Goal: Information Seeking & Learning: Learn about a topic

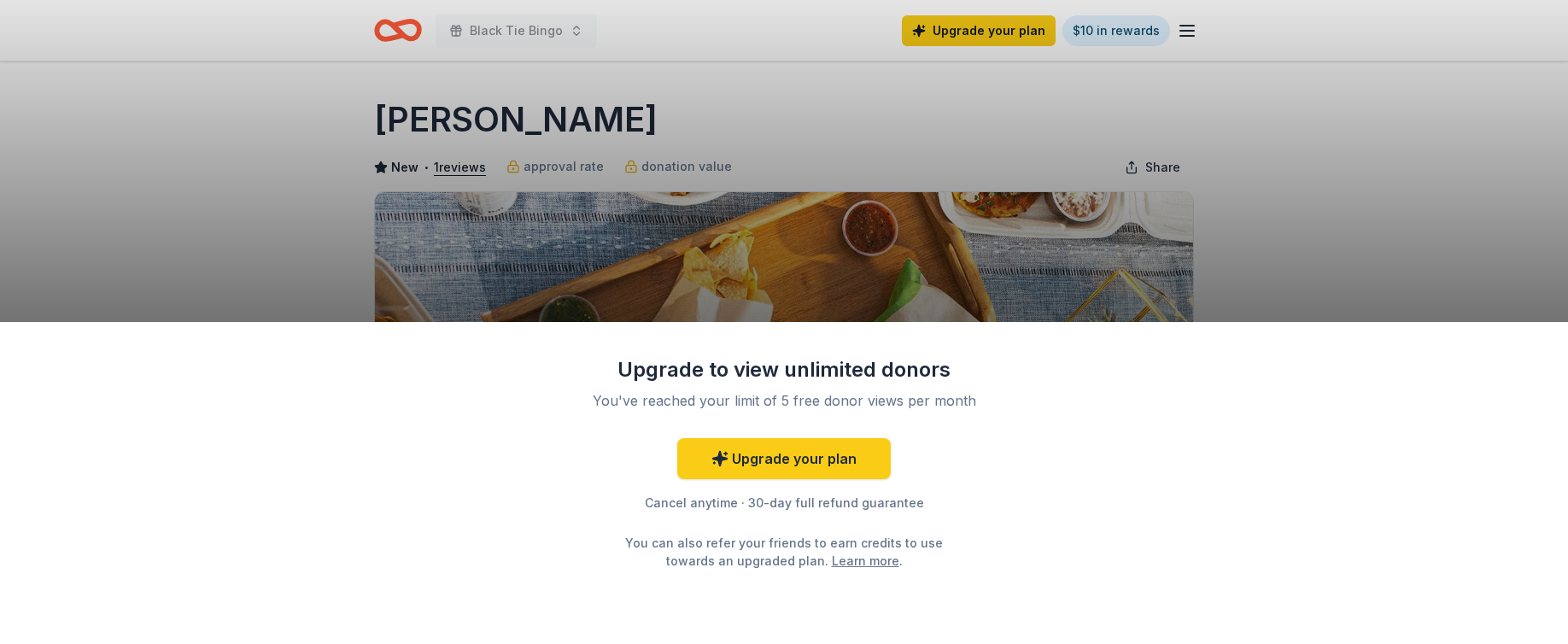
click at [833, 255] on div "Upgrade to view unlimited donors You've reached your limit of 5 free donor view…" at bounding box center [784, 322] width 1568 height 644
click at [407, 250] on div "Upgrade to view unlimited donors You've reached your limit of 5 free donor view…" at bounding box center [784, 322] width 1568 height 644
click at [55, 77] on div "Upgrade to view unlimited donors You've reached your limit of 5 free donor view…" at bounding box center [784, 322] width 1568 height 644
click at [571, 289] on div "Upgrade to view unlimited donors You've reached your limit of 5 free donor view…" at bounding box center [784, 322] width 1568 height 644
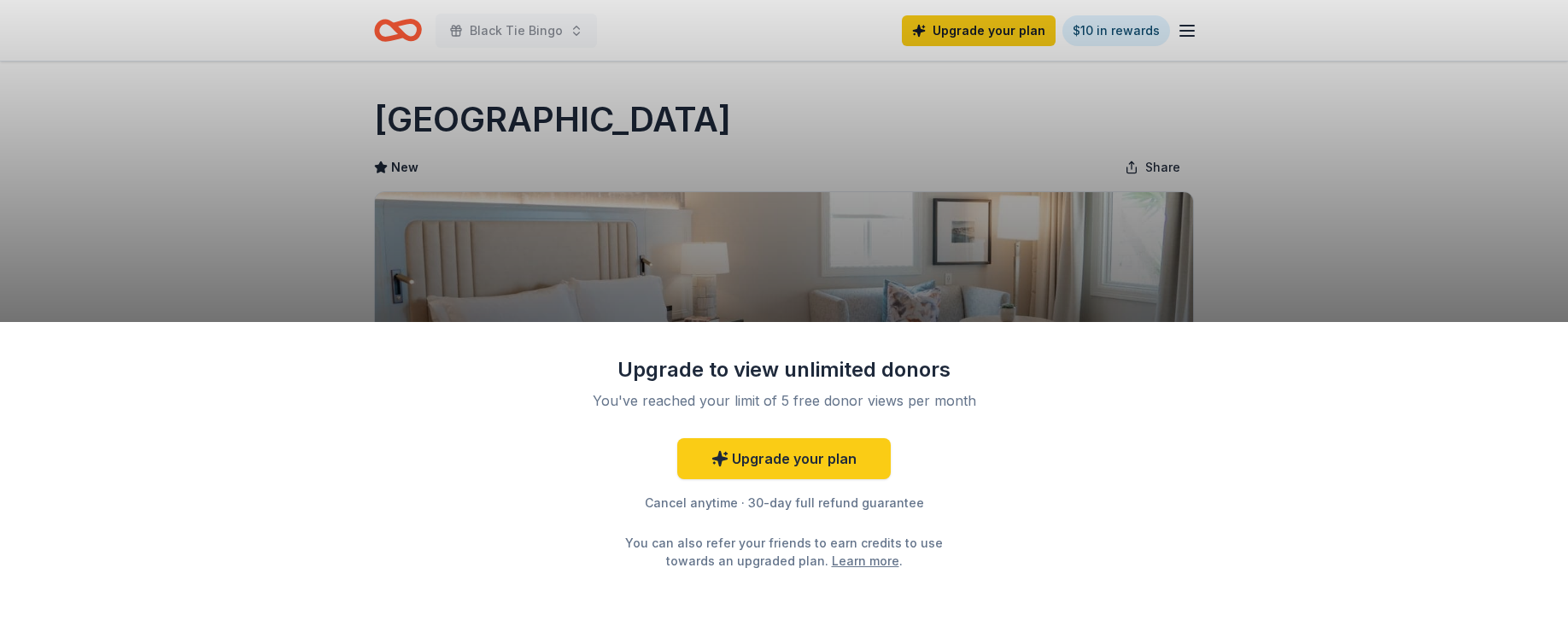
click at [377, 118] on div "Upgrade to view unlimited donors You've reached your limit of 5 free donor view…" at bounding box center [784, 322] width 1568 height 644
